Goal: Transaction & Acquisition: Book appointment/travel/reservation

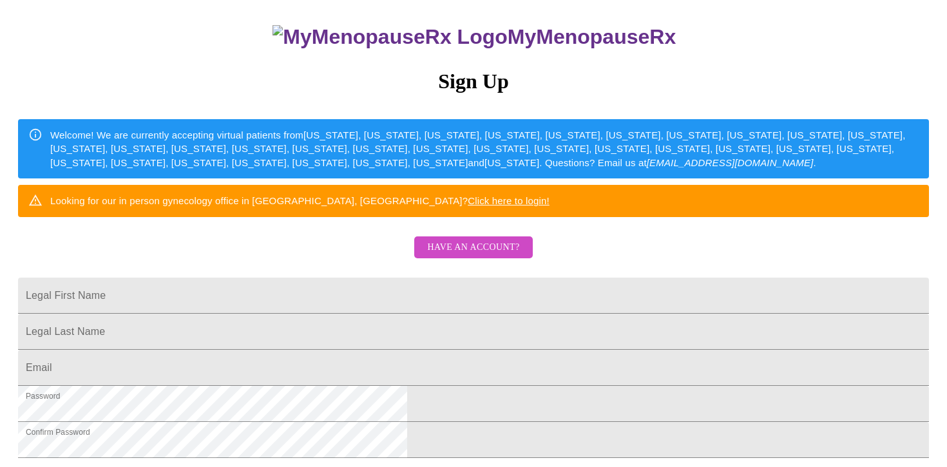
scroll to position [114, 0]
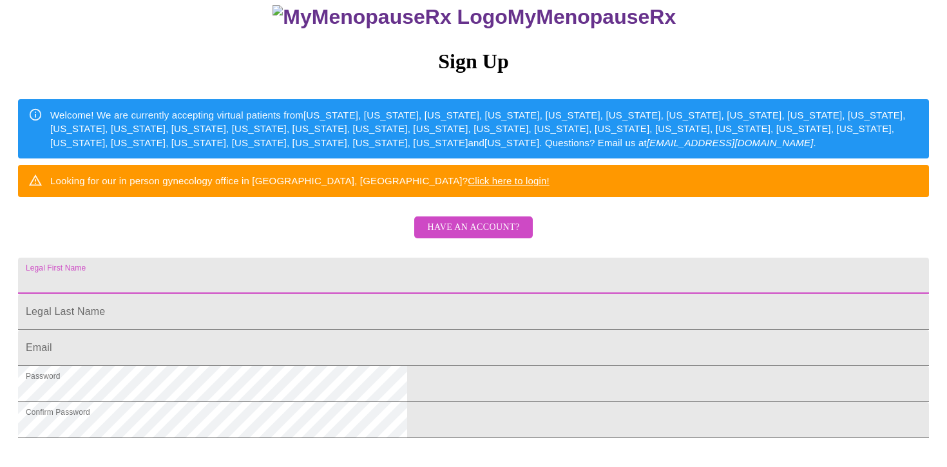
click at [428, 294] on input "Legal First Name" at bounding box center [473, 276] width 911 height 36
drag, startPoint x: 402, startPoint y: 320, endPoint x: 278, endPoint y: 327, distance: 124.5
click at [276, 327] on div "MyMenopauseRx Sign Up Welcome! We are currently accepting virtual patients from…" at bounding box center [473, 218] width 937 height 467
type input "h"
type input "[PERSON_NAME]"
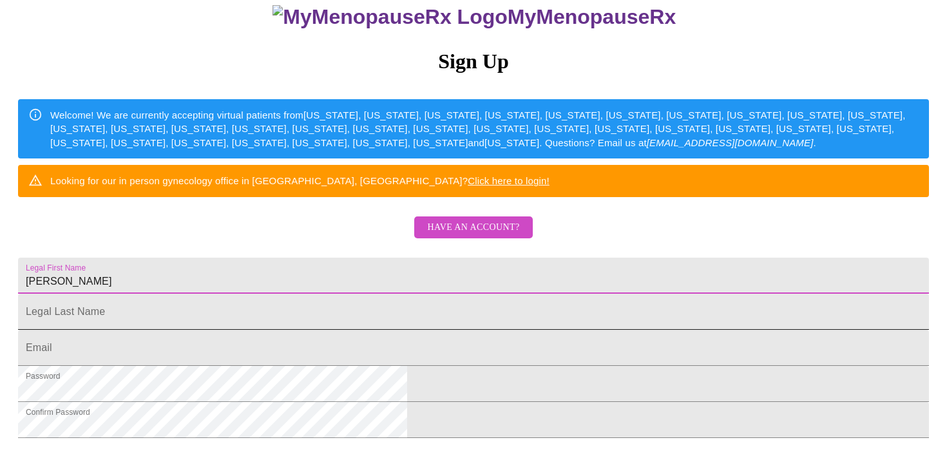
click at [298, 330] on input "Legal First Name" at bounding box center [473, 312] width 911 height 36
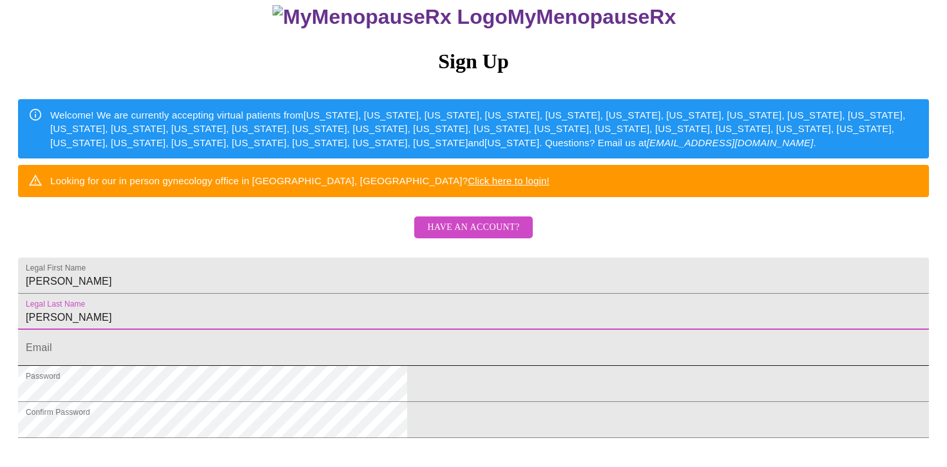
type input "[PERSON_NAME]"
click at [307, 366] on input "Legal First Name" at bounding box center [473, 348] width 911 height 36
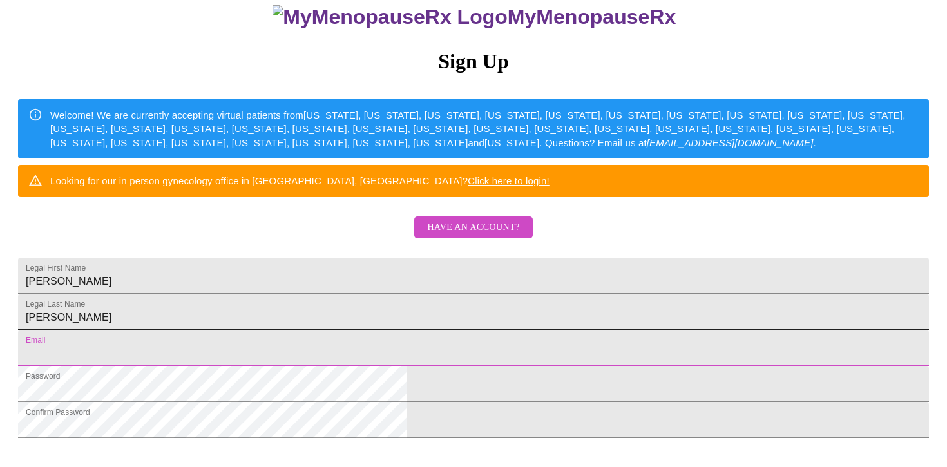
type input "[EMAIL_ADDRESS][DOMAIN_NAME]"
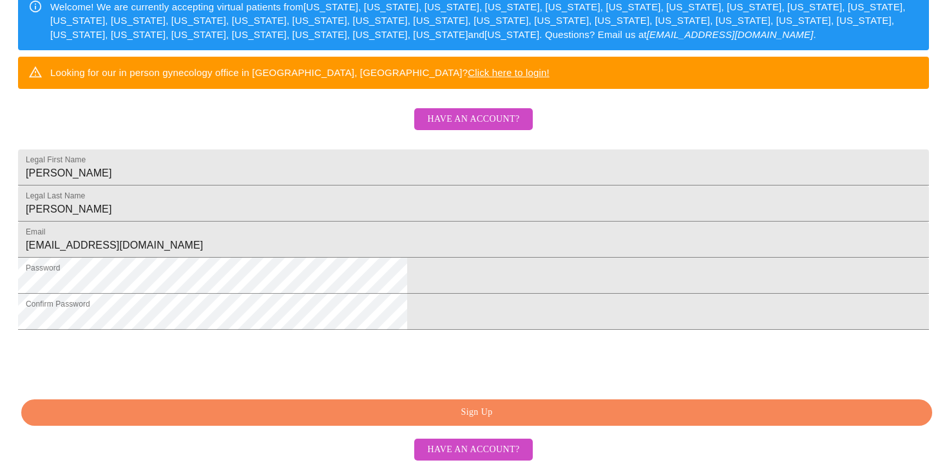
scroll to position [320, 0]
click at [455, 448] on span "Have an account?" at bounding box center [473, 450] width 92 height 16
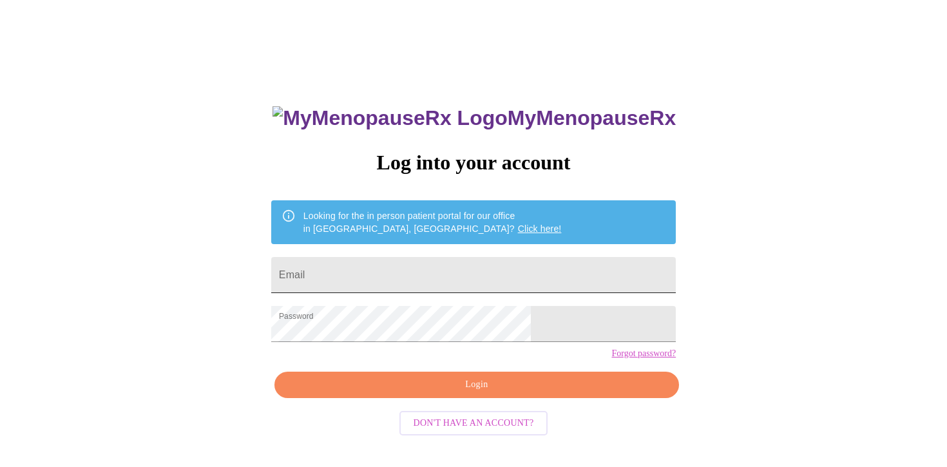
click at [403, 264] on input "Email" at bounding box center [473, 275] width 405 height 36
type input "[EMAIL_ADDRESS][DOMAIN_NAME]"
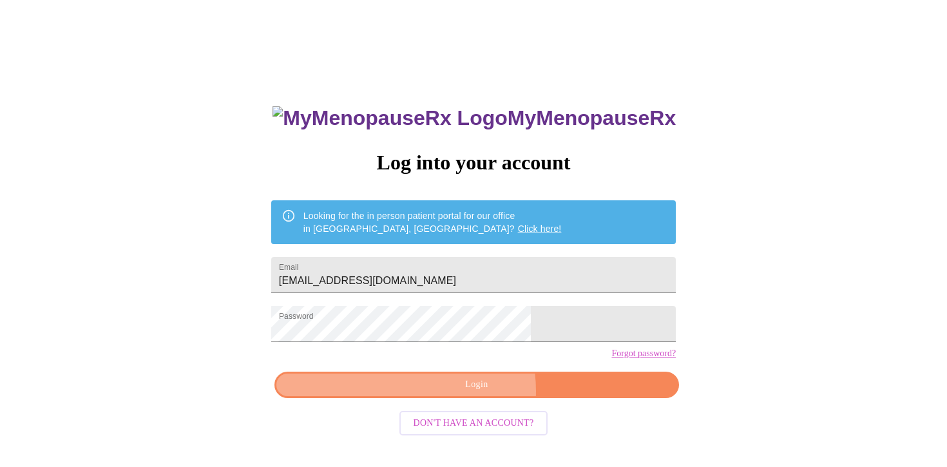
click at [464, 393] on span "Login" at bounding box center [476, 385] width 375 height 16
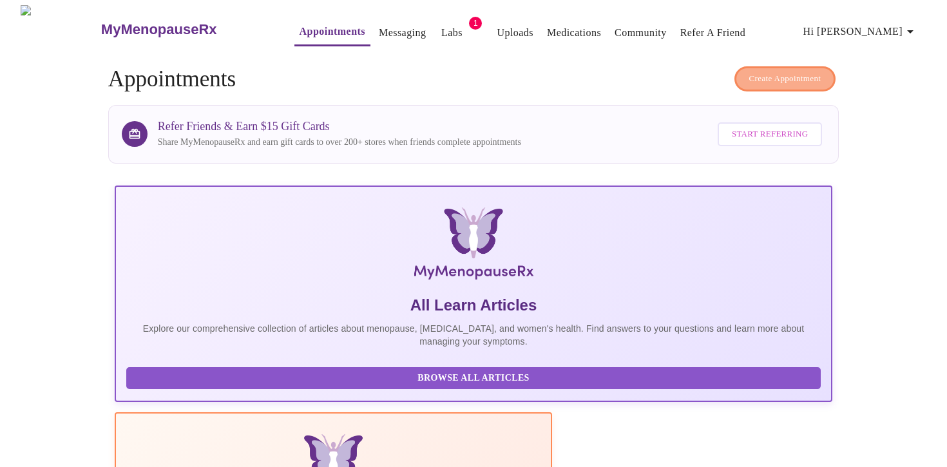
click at [796, 72] on span "Create Appointment" at bounding box center [785, 79] width 72 height 15
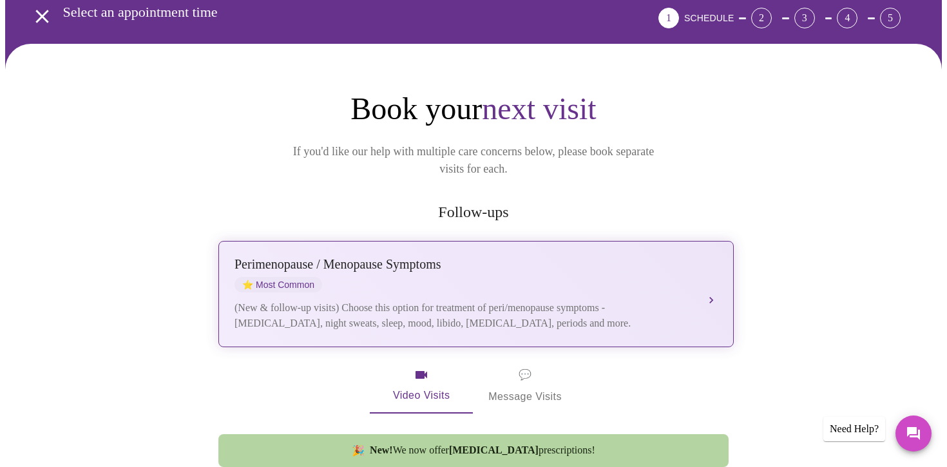
scroll to position [81, 0]
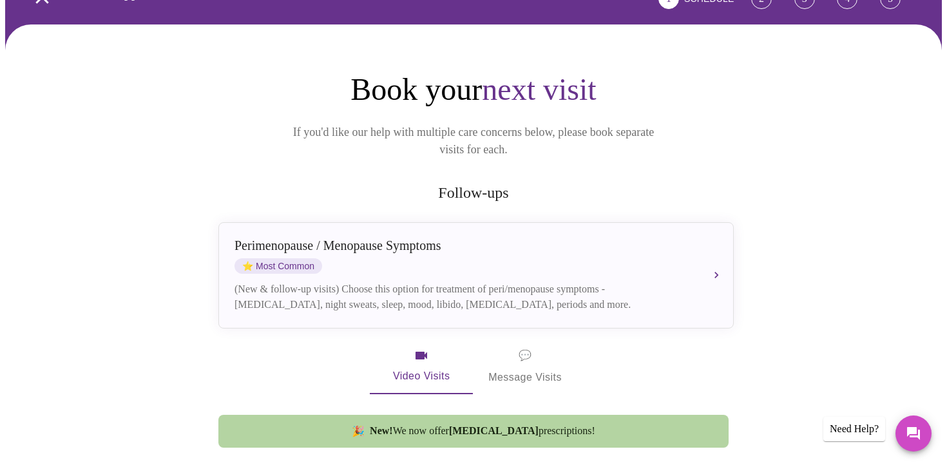
click at [434, 360] on span "Video Visits" at bounding box center [421, 366] width 72 height 37
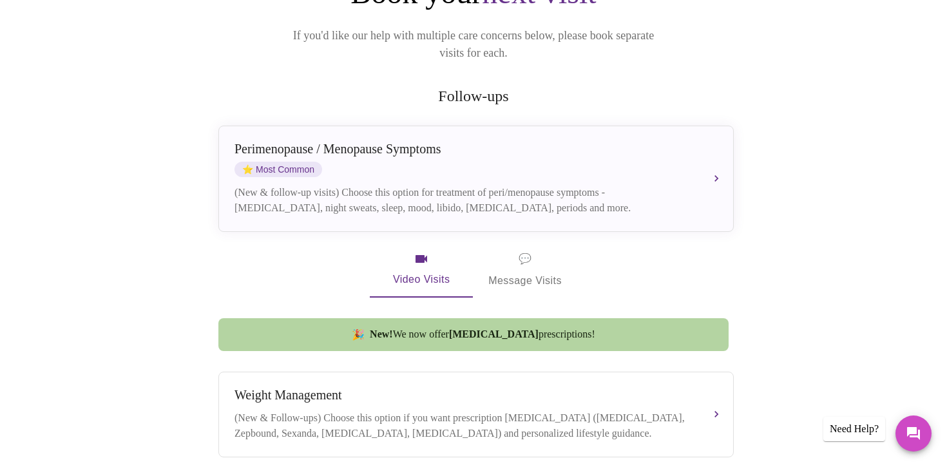
scroll to position [182, 0]
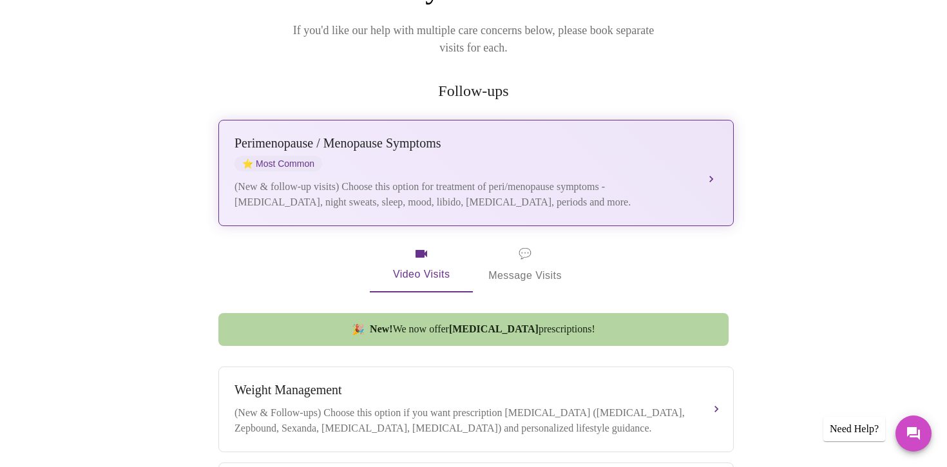
click at [712, 159] on button "[MEDICAL_DATA] / Menopause Symptoms ⭐ Most Common (New & follow-up visits) Choo…" at bounding box center [475, 173] width 515 height 106
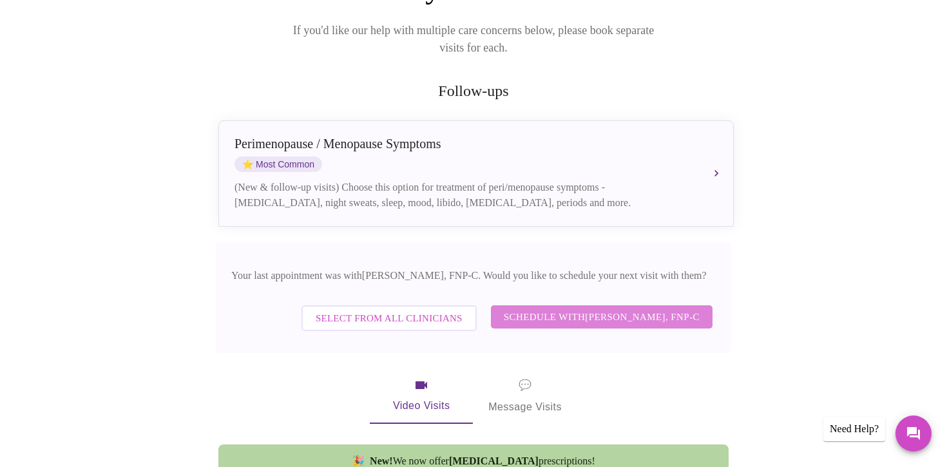
click at [531, 309] on span "Schedule with [PERSON_NAME], FNP-C" at bounding box center [602, 317] width 196 height 17
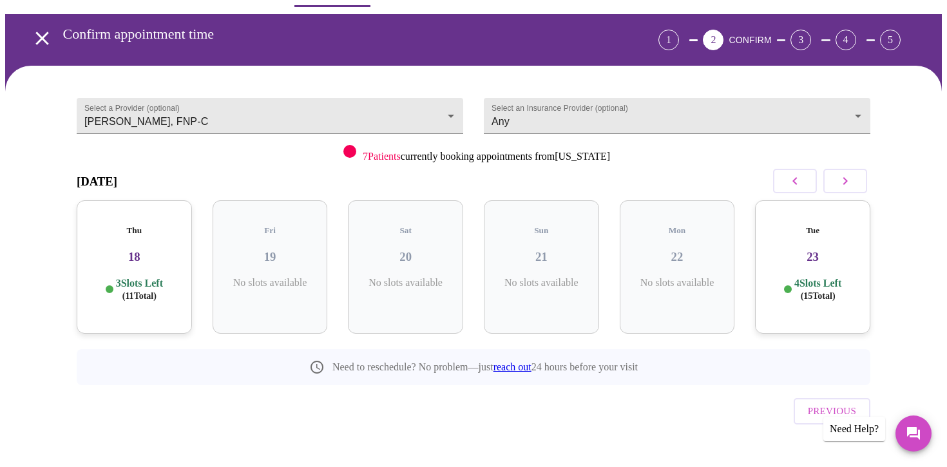
click at [832, 277] on p "4 Slots Left ( 15 Total)" at bounding box center [817, 289] width 47 height 25
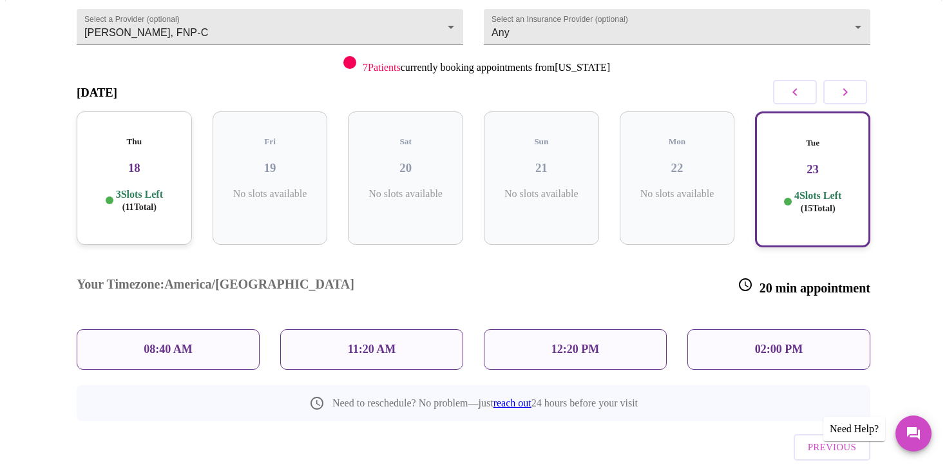
scroll to position [129, 0]
click at [808, 329] on div "02:00 PM" at bounding box center [778, 349] width 183 height 41
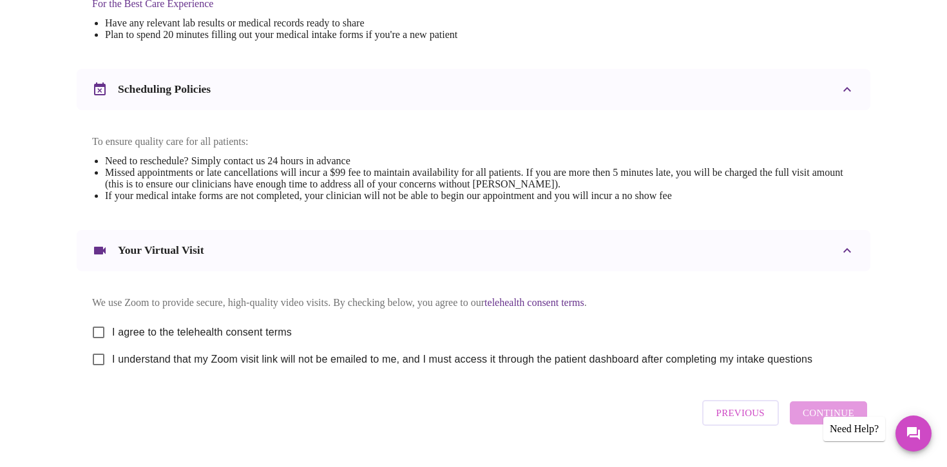
scroll to position [434, 0]
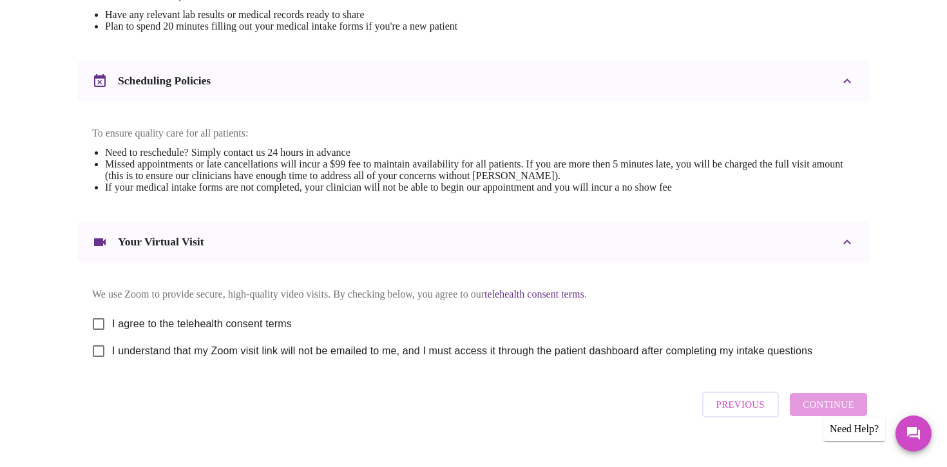
click at [104, 332] on input "I agree to the telehealth consent terms" at bounding box center [98, 324] width 27 height 27
checkbox input "true"
click at [102, 365] on input "I understand that my Zoom visit link will not be emailed to me, and I must acce…" at bounding box center [98, 351] width 27 height 27
checkbox input "true"
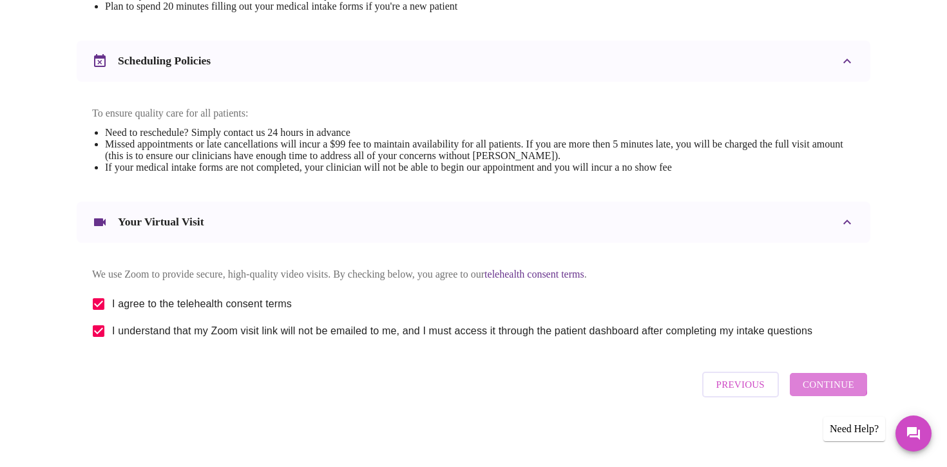
click at [827, 388] on span "Continue" at bounding box center [829, 384] width 52 height 17
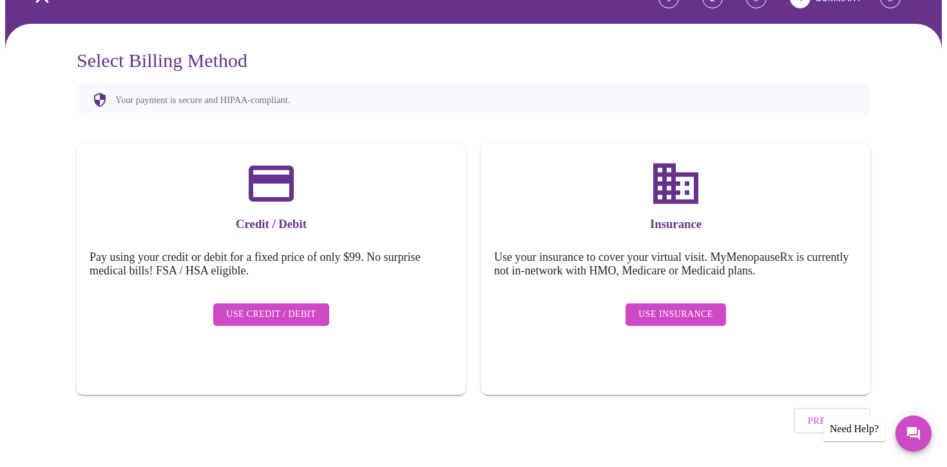
click at [266, 307] on span "Use Credit / Debit" at bounding box center [271, 315] width 90 height 16
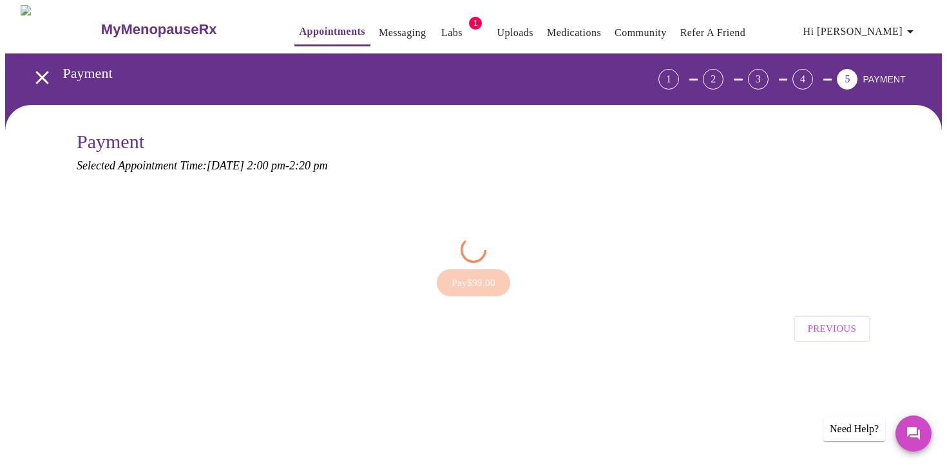
scroll to position [0, 0]
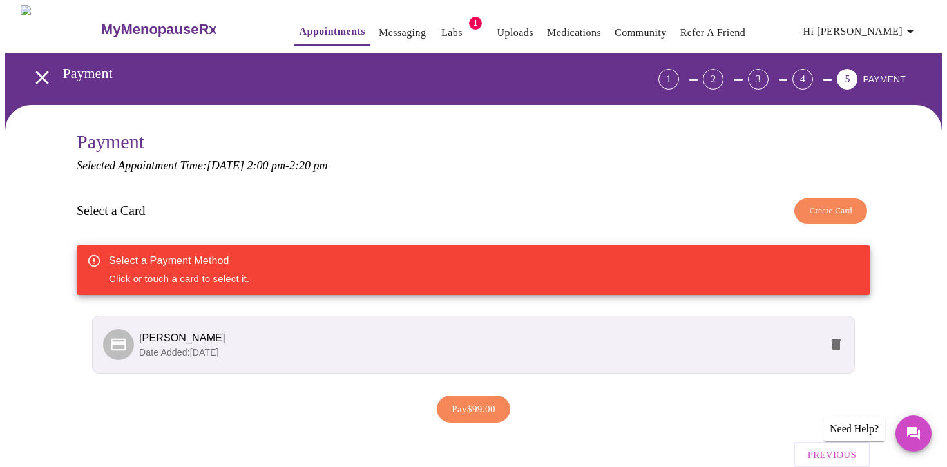
click at [127, 348] on icon at bounding box center [119, 345] width 18 height 18
click at [117, 340] on icon at bounding box center [118, 344] width 15 height 12
click at [834, 208] on span "Create Card" at bounding box center [830, 211] width 43 height 15
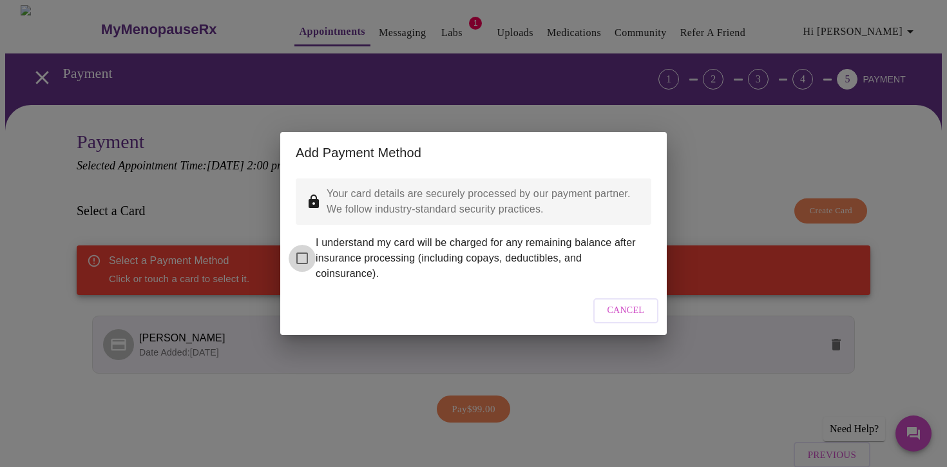
click at [304, 251] on input "I understand my card will be charged for any remaining balance after insurance …" at bounding box center [302, 258] width 27 height 27
checkbox input "true"
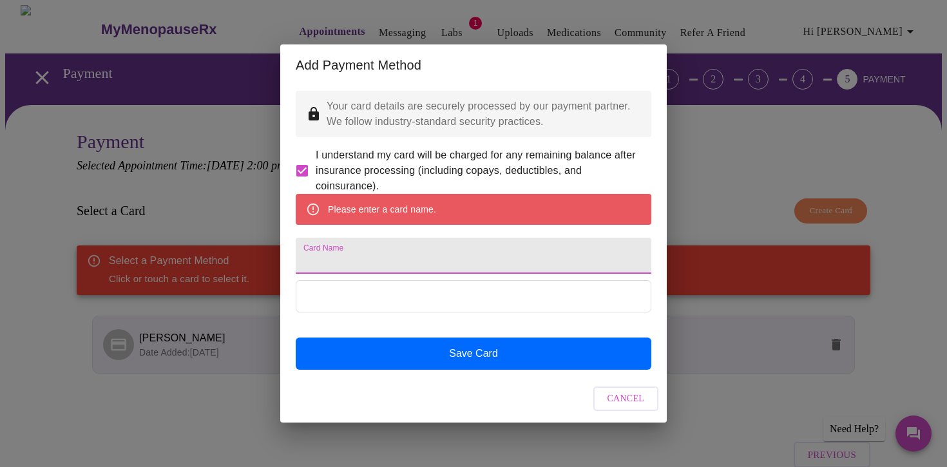
click at [349, 262] on input "Card Name" at bounding box center [474, 256] width 356 height 36
type input "[PERSON_NAME]"
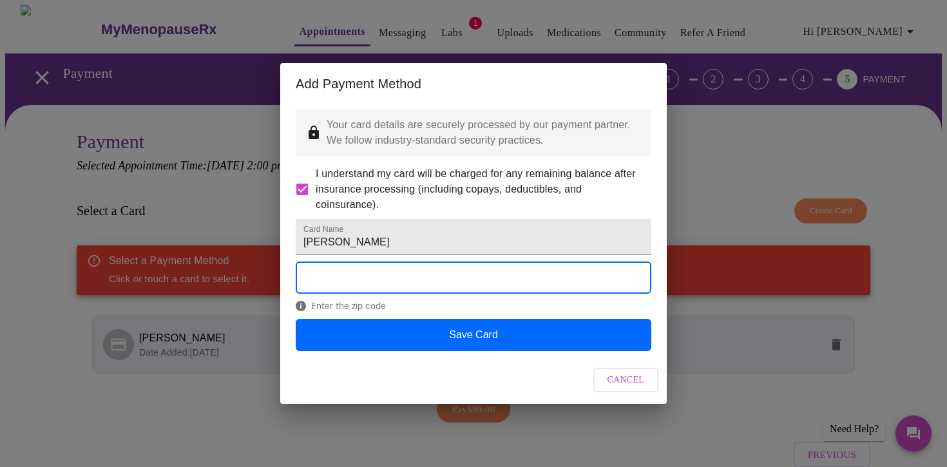
click at [503, 318] on div "Enter the zip code" at bounding box center [474, 290] width 356 height 57
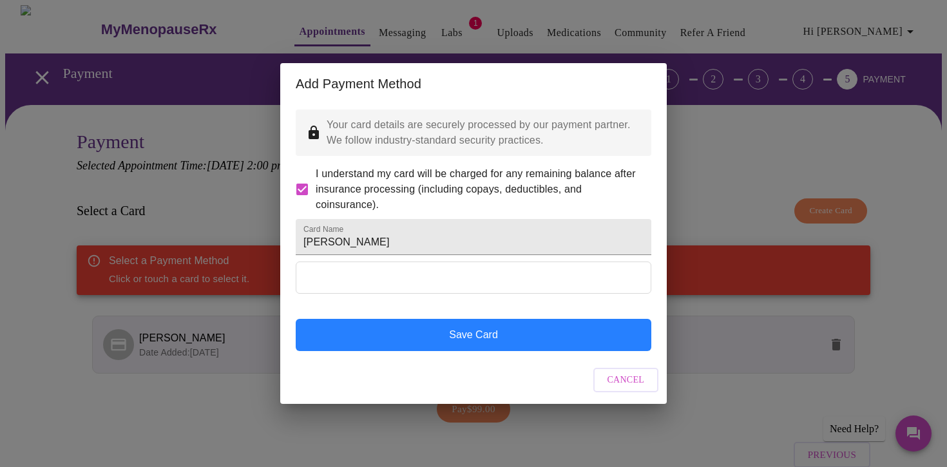
click at [517, 349] on button "Save Card" at bounding box center [474, 335] width 356 height 32
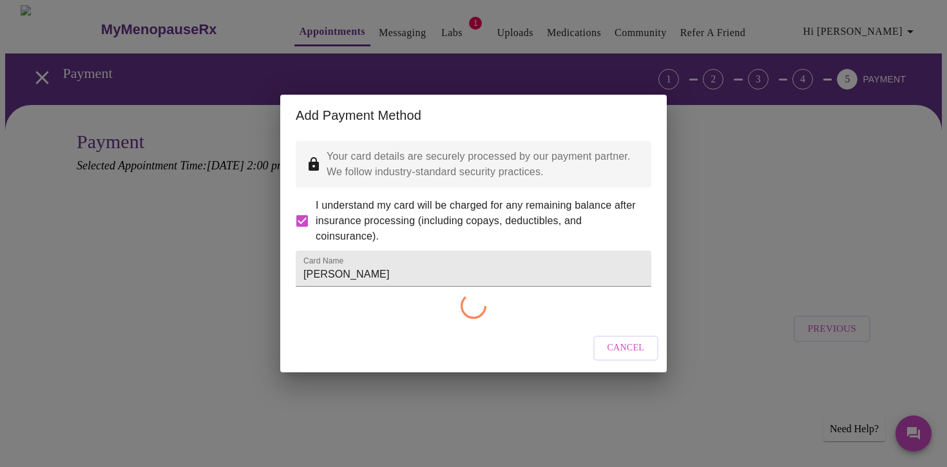
checkbox input "false"
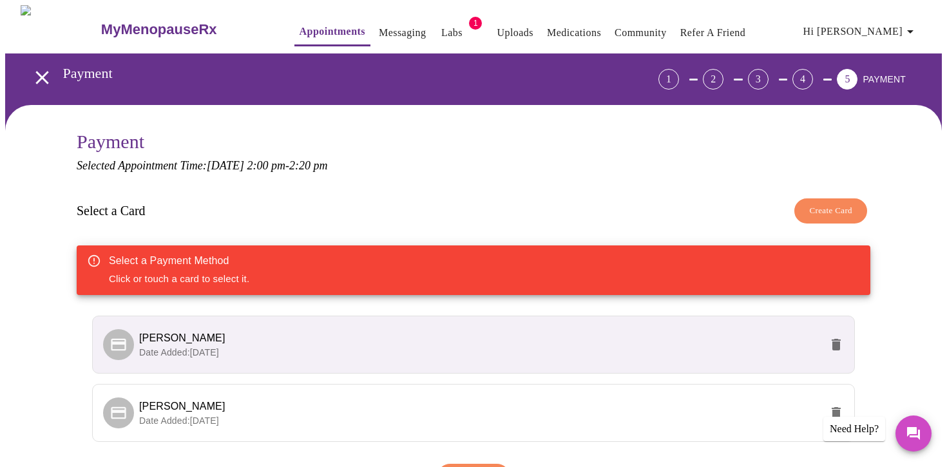
click at [267, 255] on div "Select a Payment Method Click or touch a card to select it." at bounding box center [474, 270] width 794 height 50
click at [567, 338] on span "[PERSON_NAME]" at bounding box center [480, 338] width 682 height 15
click at [126, 339] on icon at bounding box center [119, 345] width 18 height 18
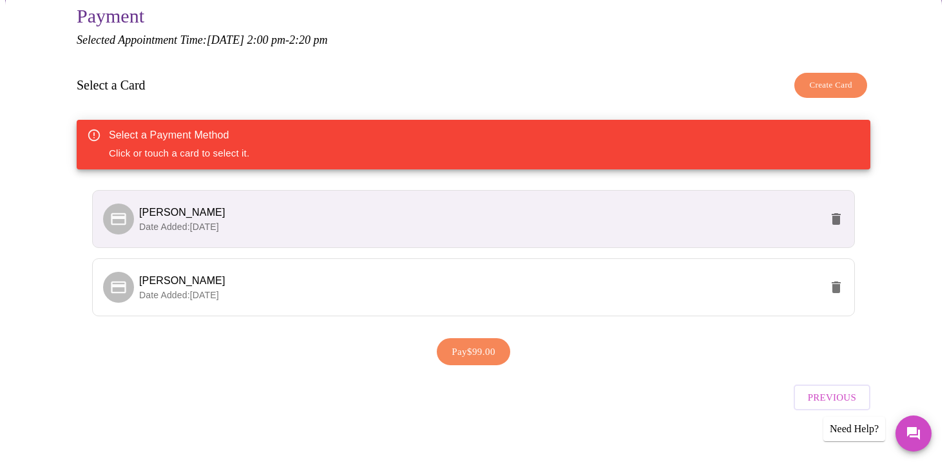
scroll to position [128, 0]
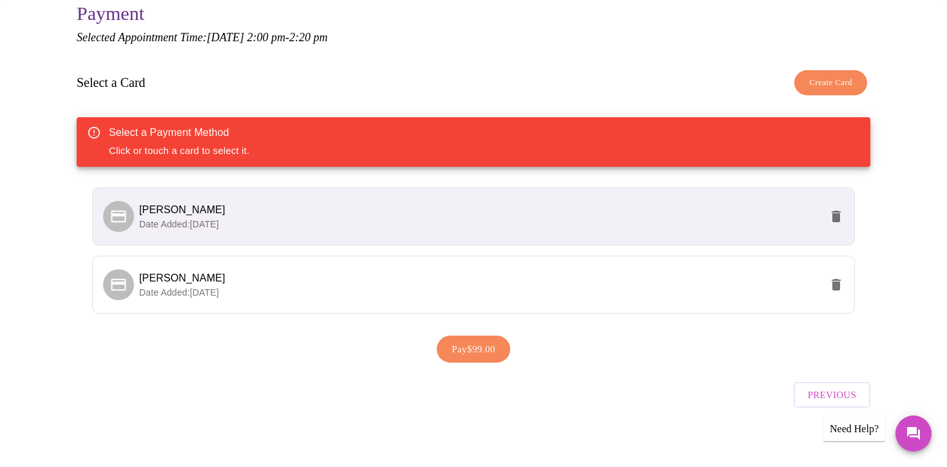
click at [834, 211] on icon "delete" at bounding box center [836, 217] width 9 height 12
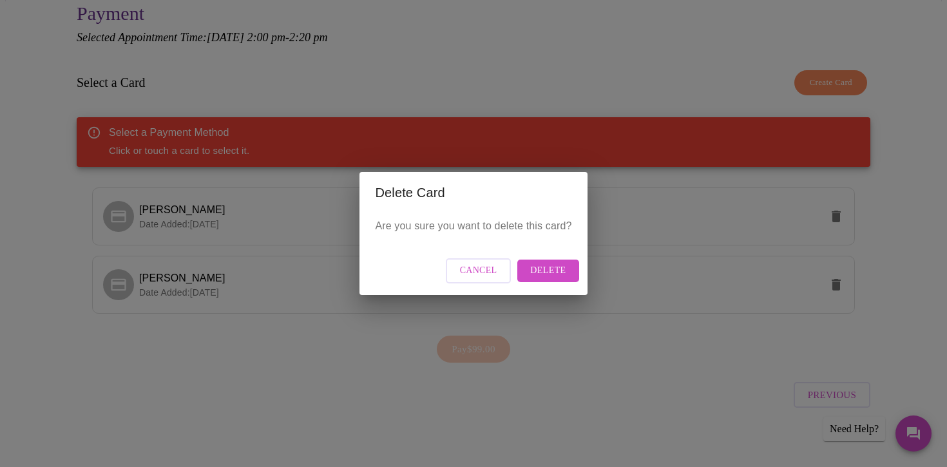
click at [553, 276] on span "Delete" at bounding box center [547, 271] width 35 height 16
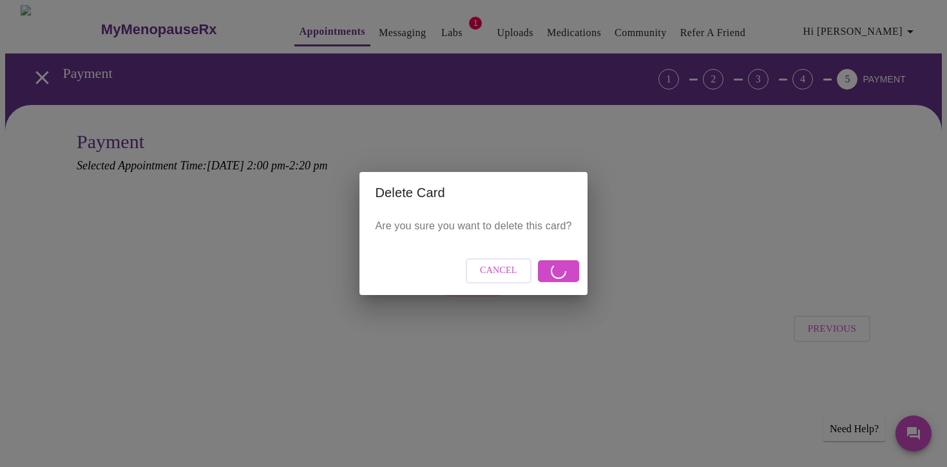
click at [501, 271] on span "Cancel" at bounding box center [498, 271] width 37 height 16
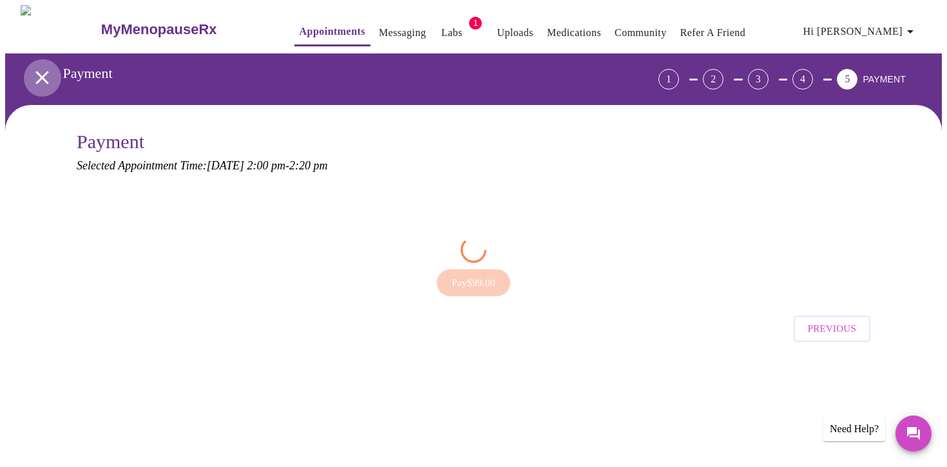
click at [34, 73] on icon "open drawer" at bounding box center [42, 77] width 23 height 23
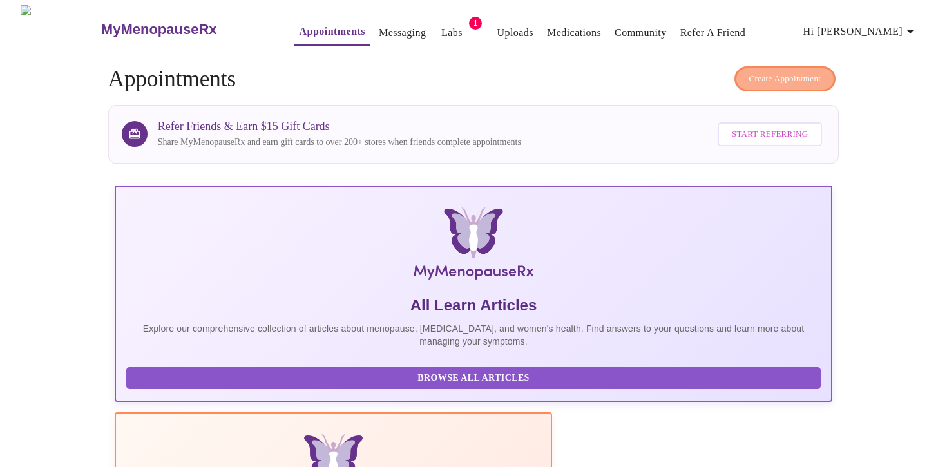
click at [766, 75] on span "Create Appointment" at bounding box center [785, 79] width 72 height 15
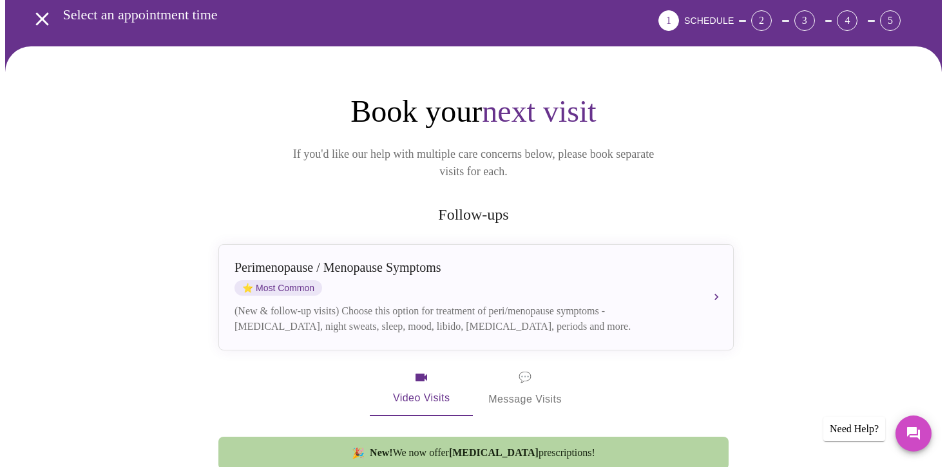
scroll to position [62, 0]
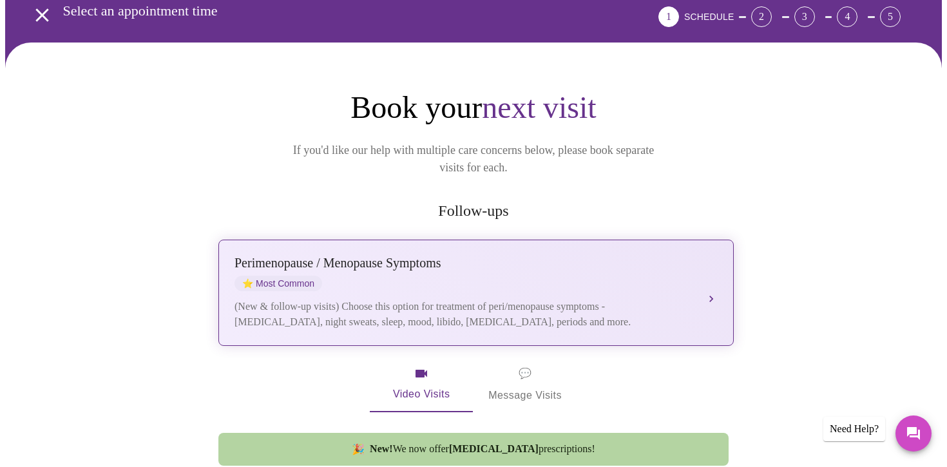
click at [710, 275] on button "[MEDICAL_DATA] / Menopause Symptoms ⭐ Most Common (New & follow-up visits) Choo…" at bounding box center [475, 293] width 515 height 106
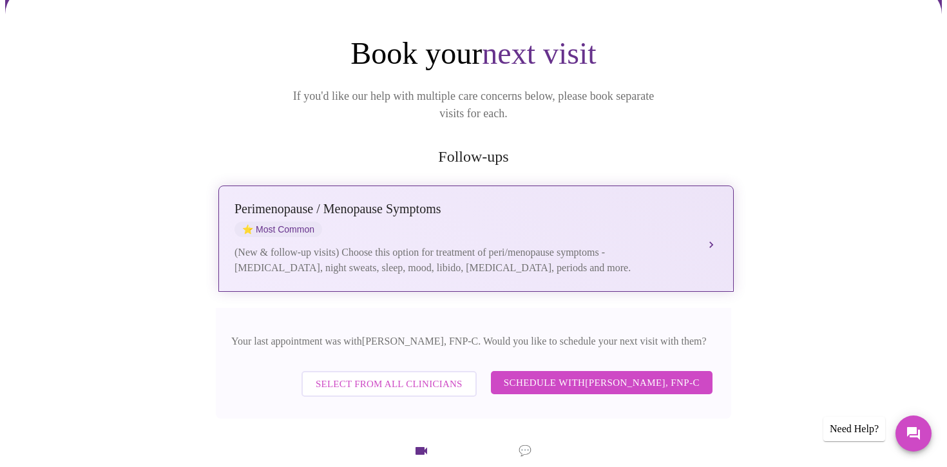
scroll to position [126, 0]
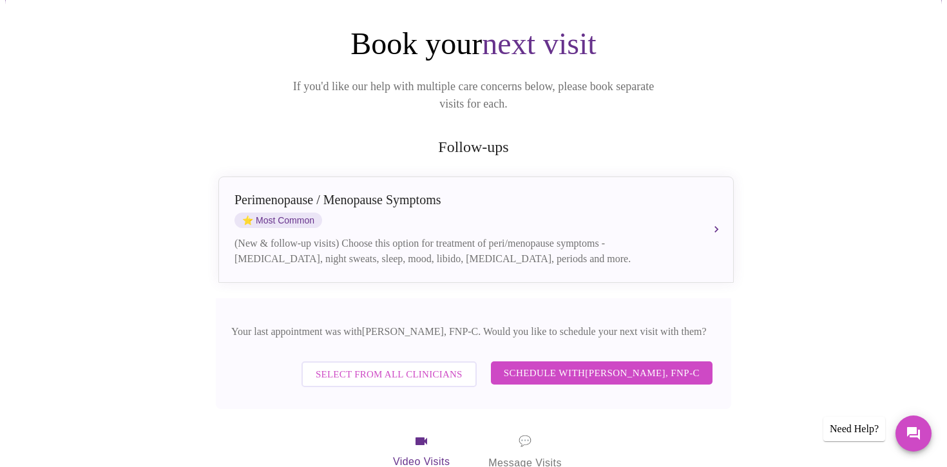
click at [591, 365] on span "Schedule with [PERSON_NAME], FNP-C" at bounding box center [602, 373] width 196 height 17
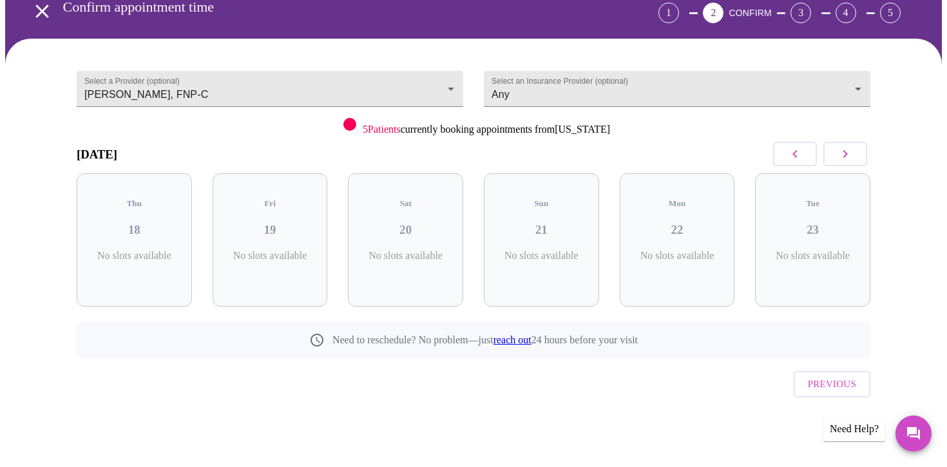
scroll to position [39, 0]
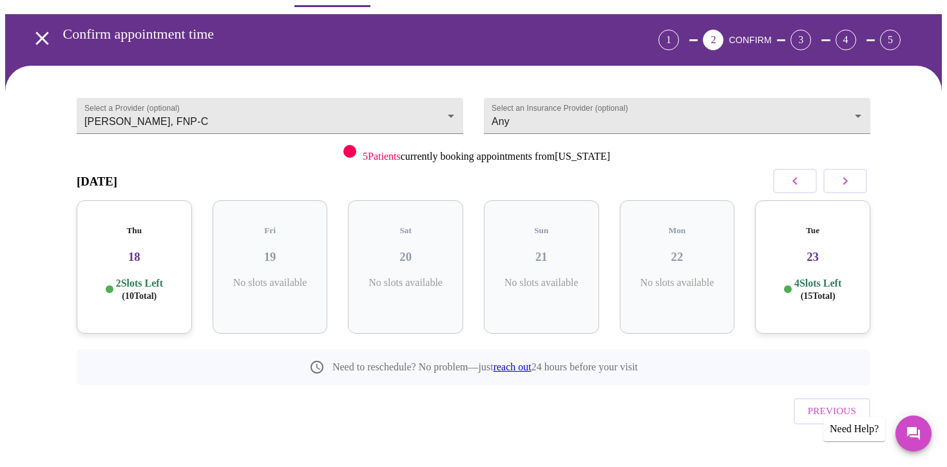
click at [832, 277] on p "4 Slots Left ( 15 Total)" at bounding box center [817, 289] width 47 height 25
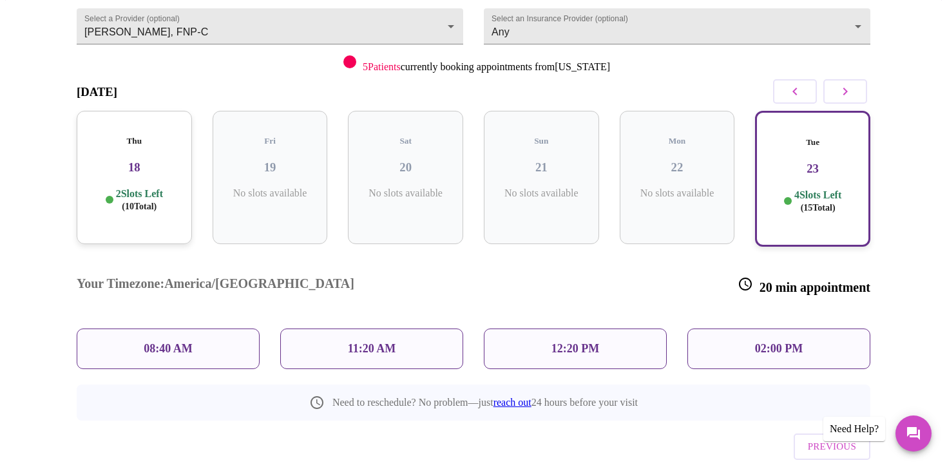
scroll to position [132, 0]
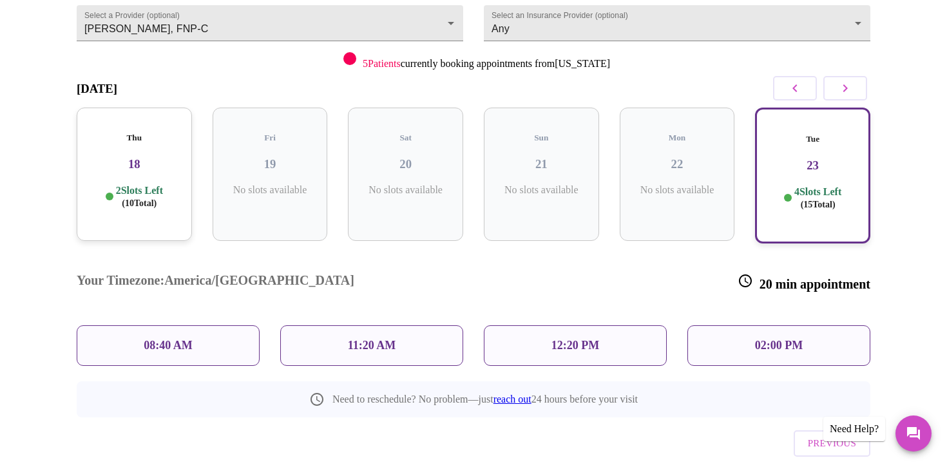
click at [759, 339] on p "02:00 PM" at bounding box center [779, 346] width 48 height 14
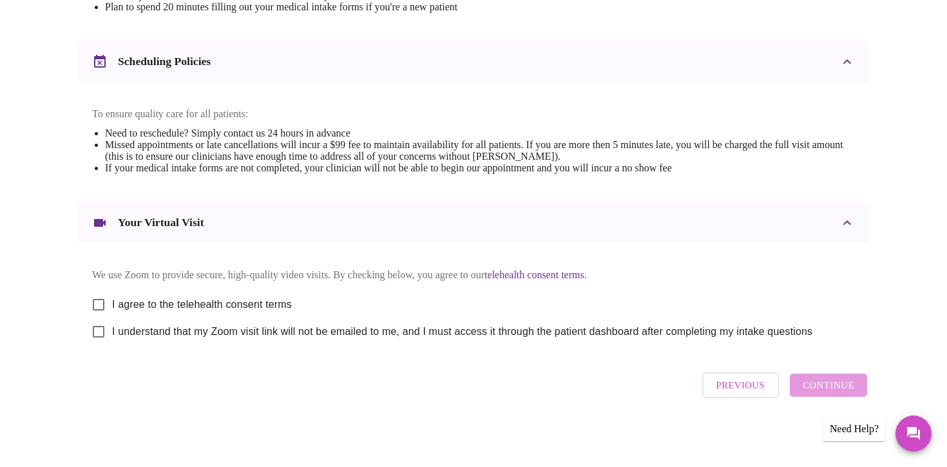
scroll to position [466, 0]
click at [100, 296] on input "I agree to the telehealth consent terms" at bounding box center [98, 304] width 27 height 27
checkbox input "true"
click at [98, 333] on input "I understand that my Zoom visit link will not be emailed to me, and I must acce…" at bounding box center [98, 331] width 27 height 27
checkbox input "true"
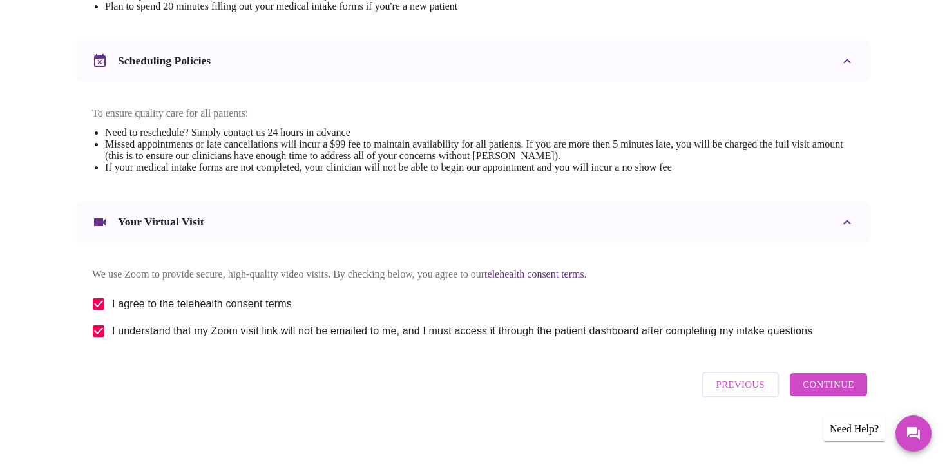
click at [805, 389] on span "Continue" at bounding box center [829, 384] width 52 height 17
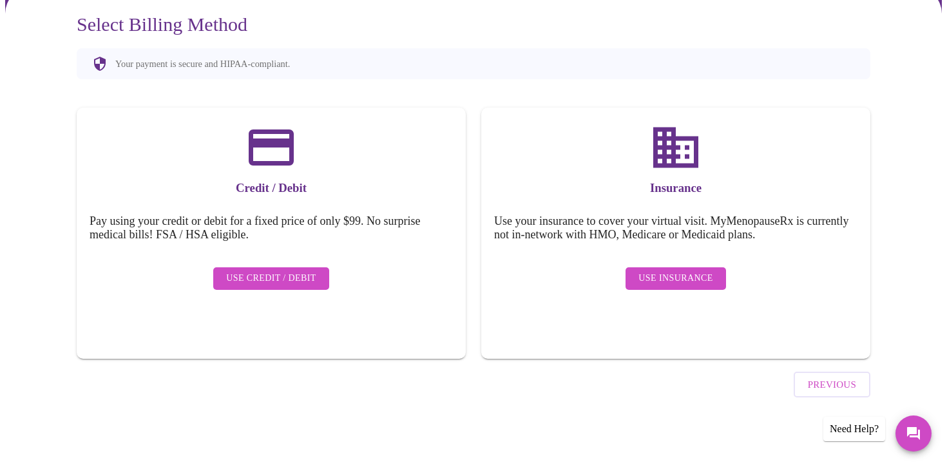
scroll to position [81, 0]
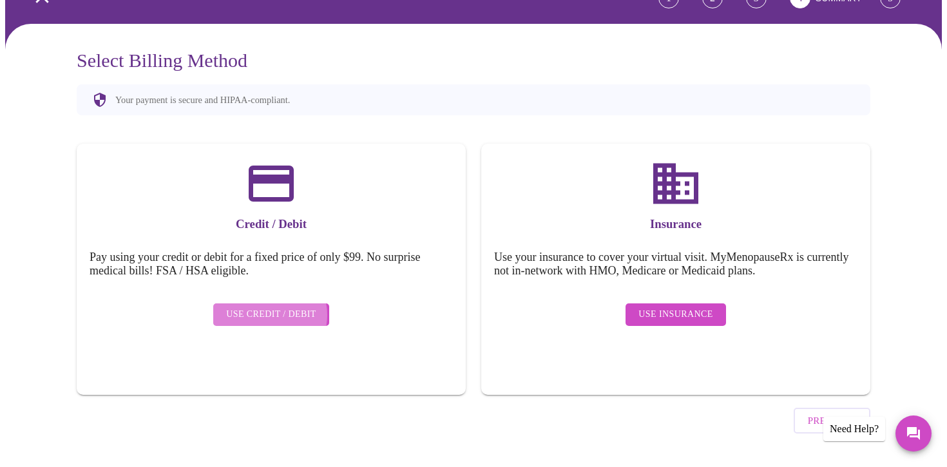
click at [267, 307] on span "Use Credit / Debit" at bounding box center [271, 315] width 90 height 16
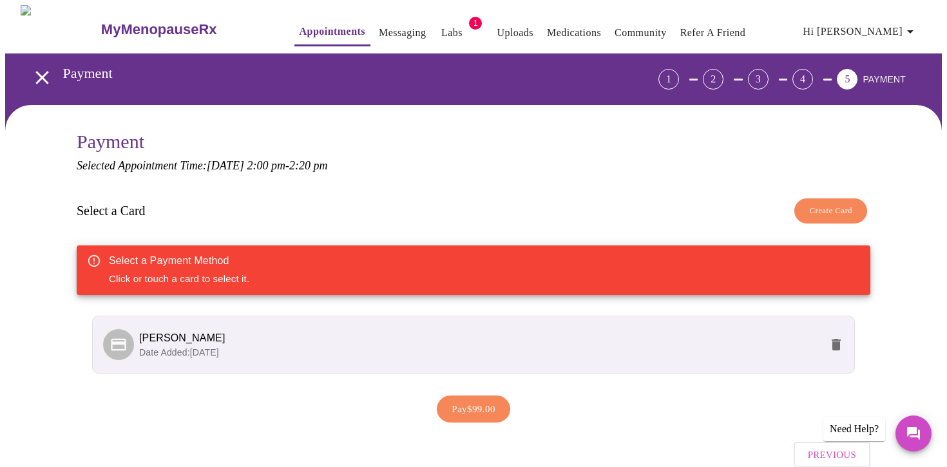
click at [108, 342] on div at bounding box center [118, 344] width 31 height 31
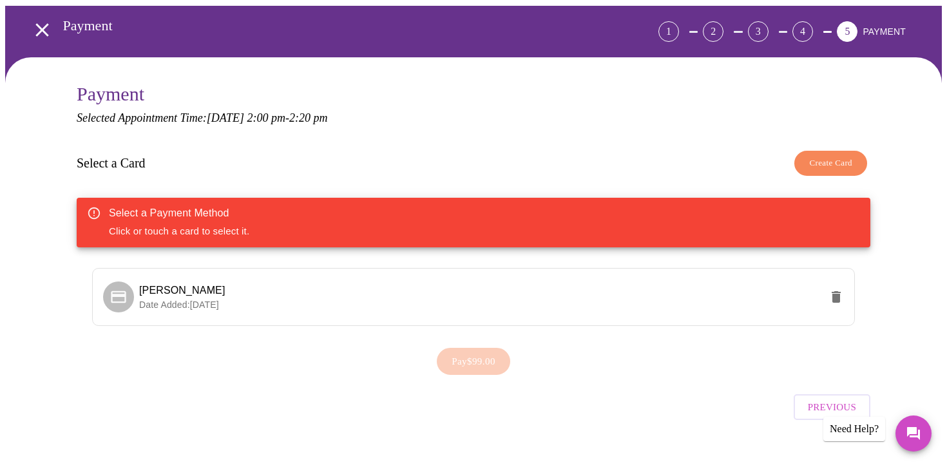
scroll to position [55, 0]
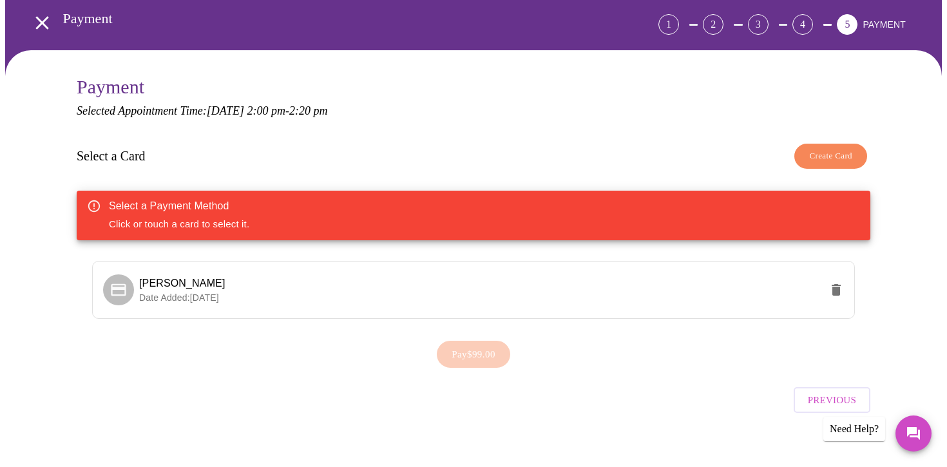
click at [159, 215] on div "Select a Payment Method Click or touch a card to select it." at bounding box center [179, 216] width 140 height 42
click at [121, 285] on icon at bounding box center [118, 289] width 15 height 12
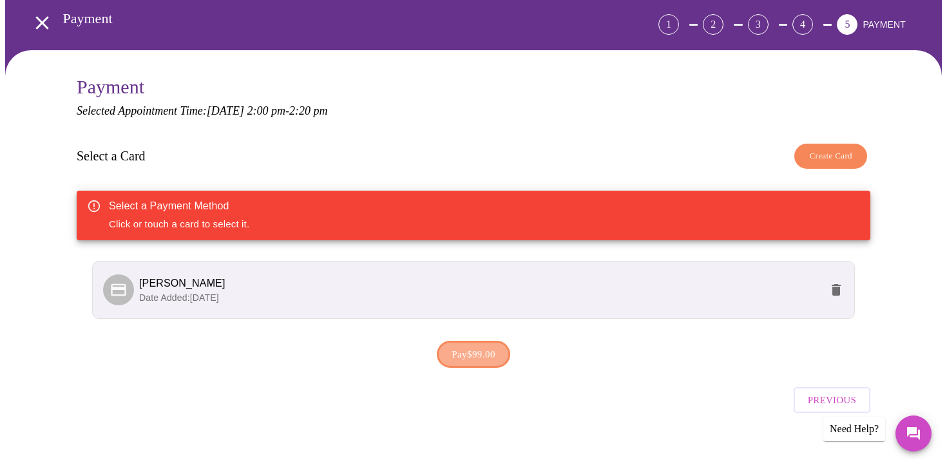
click at [456, 353] on span "Pay $99.00" at bounding box center [474, 354] width 44 height 17
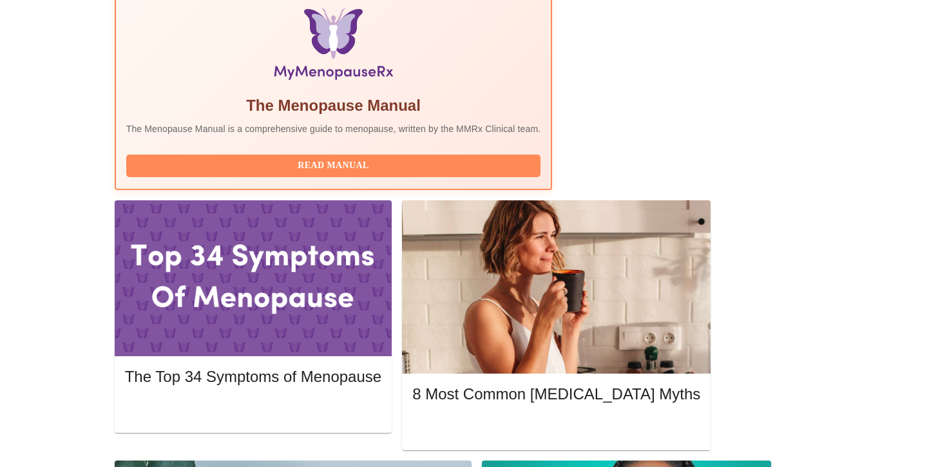
scroll to position [425, 0]
